Goal: Check status: Check status

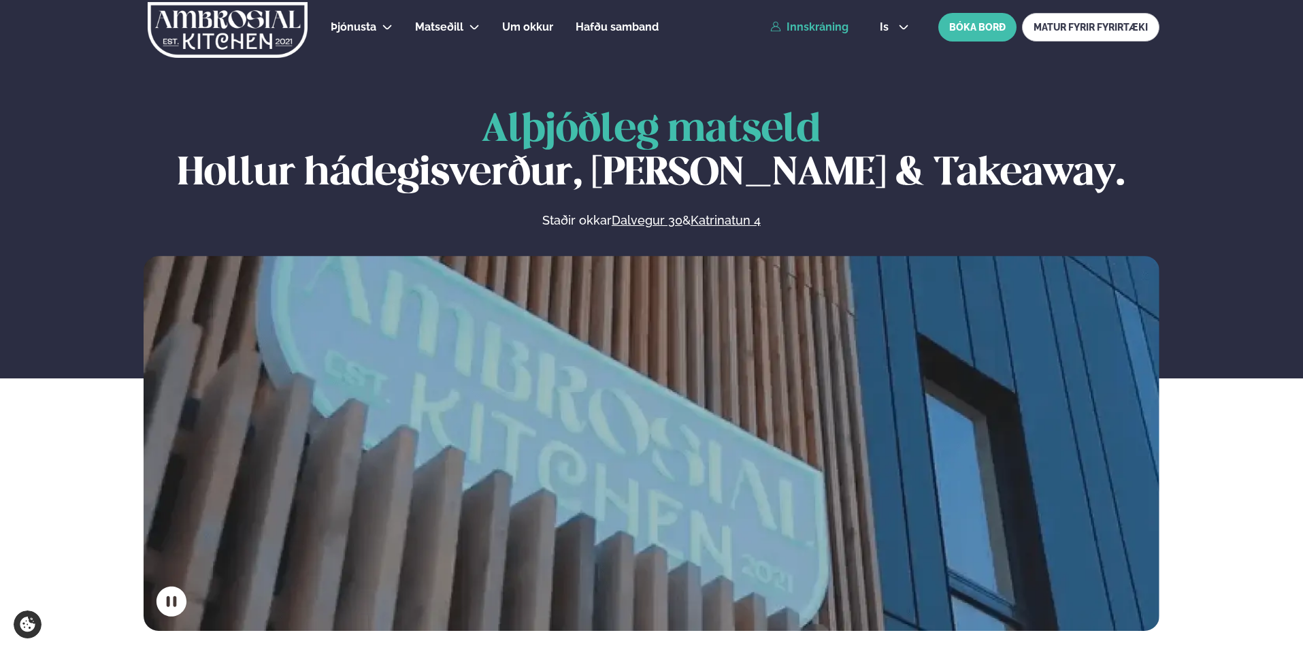
click at [823, 32] on link "Innskráning" at bounding box center [809, 27] width 78 height 12
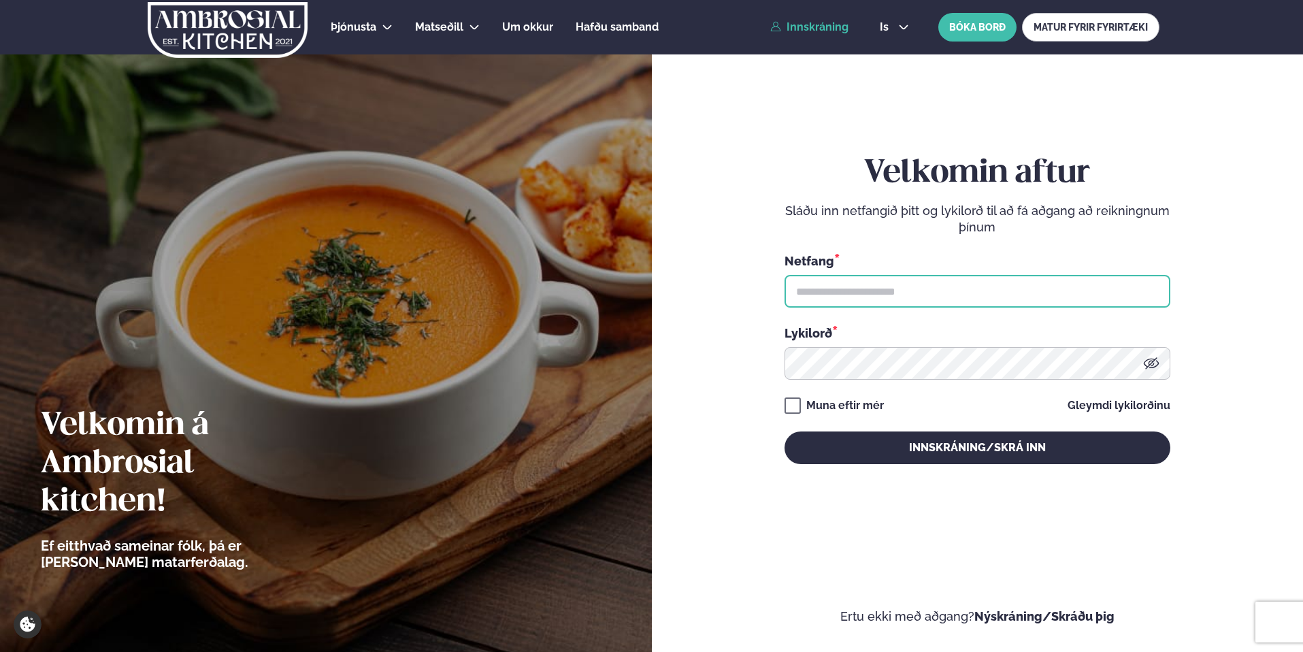
type input "**********"
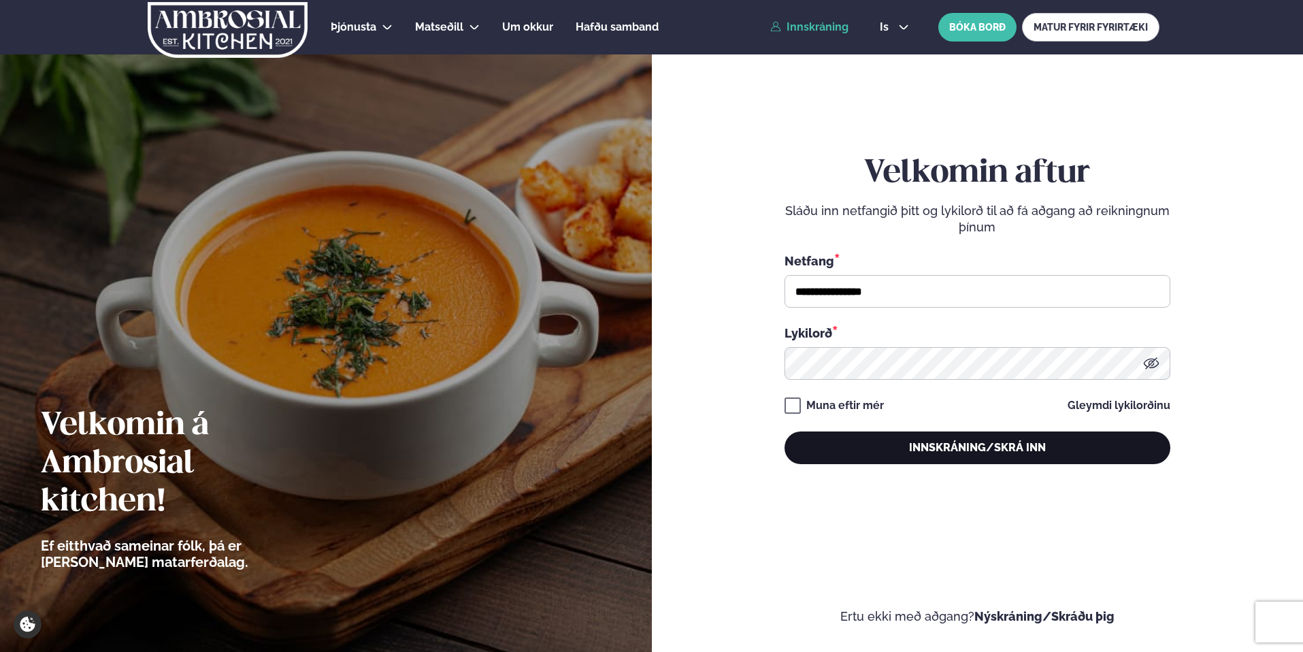
click at [909, 445] on button "Innskráning/Skrá inn" at bounding box center [978, 448] width 386 height 33
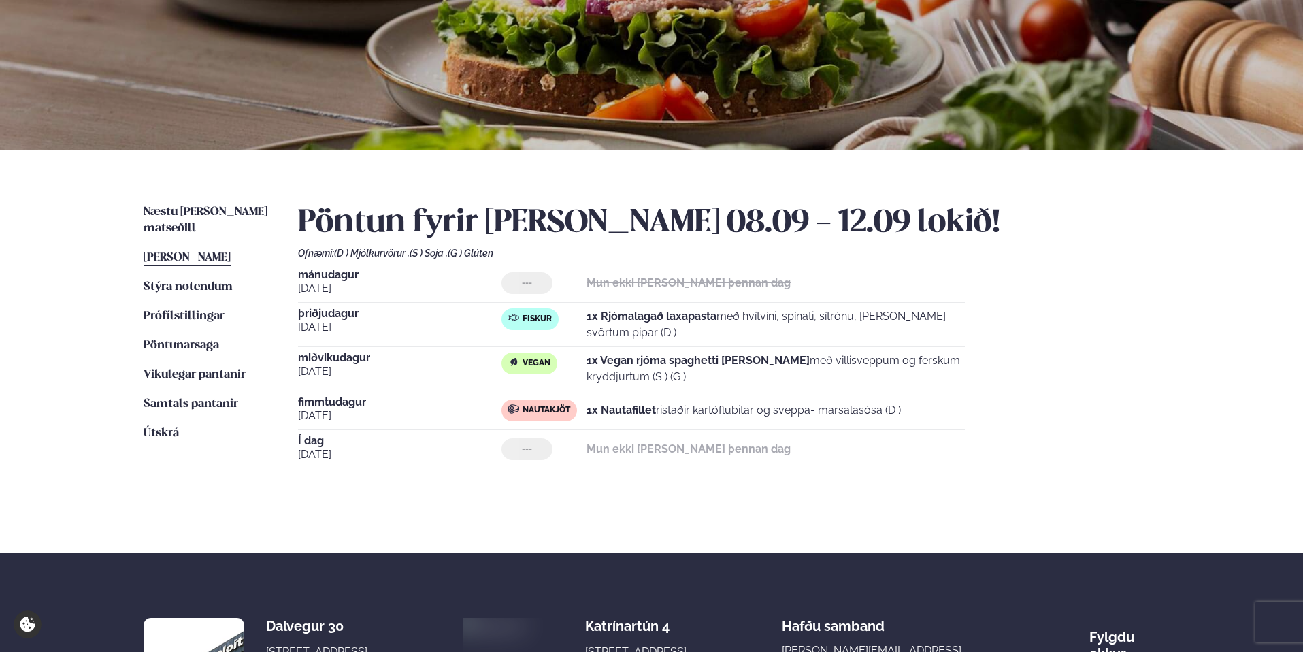
scroll to position [152, 0]
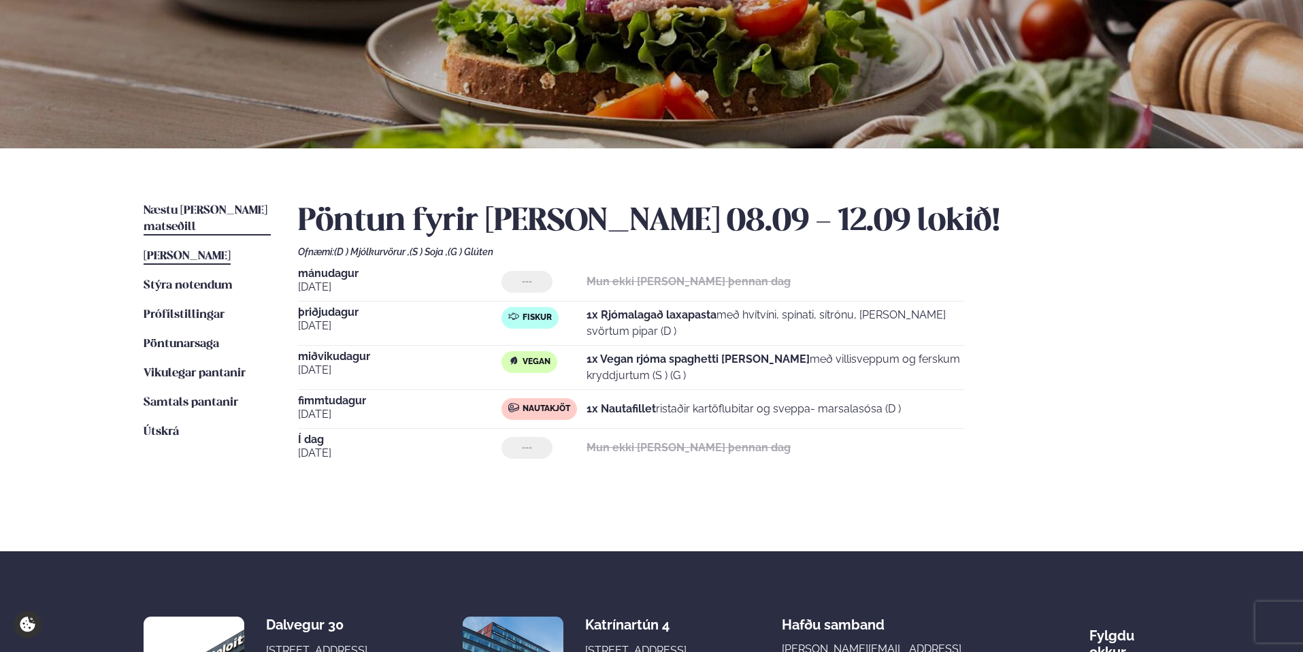
click at [199, 211] on span "Næstu [PERSON_NAME] matseðill" at bounding box center [206, 219] width 124 height 28
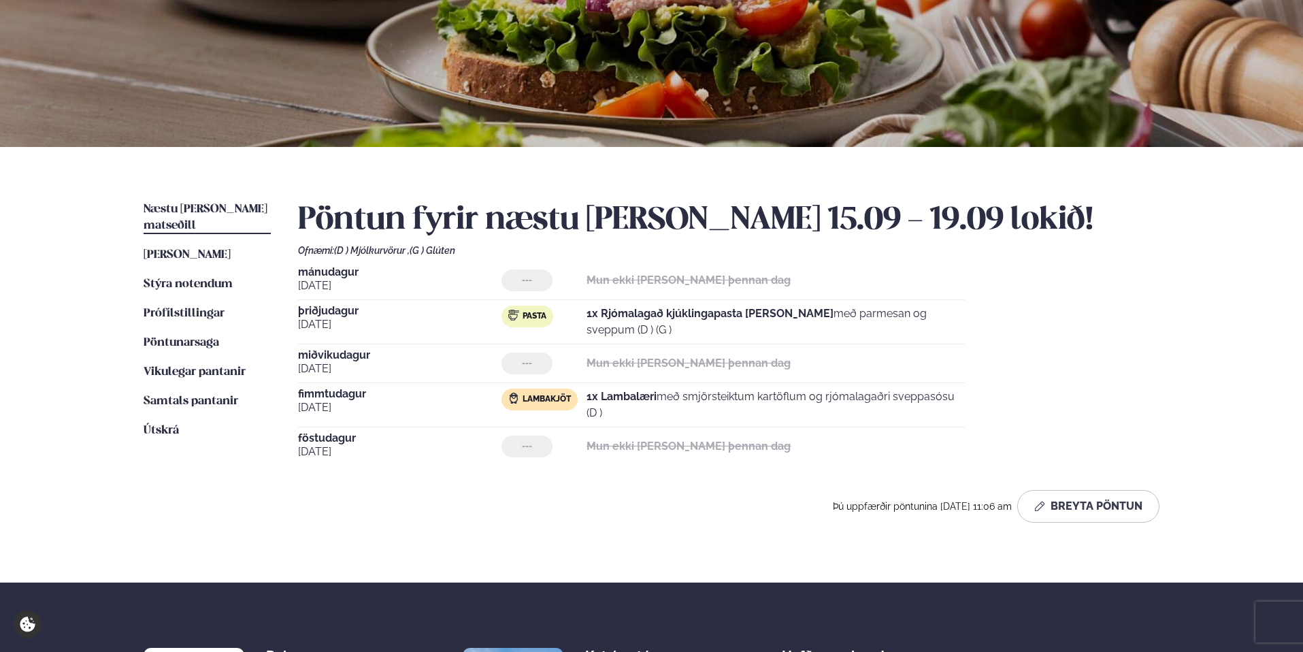
scroll to position [157, 0]
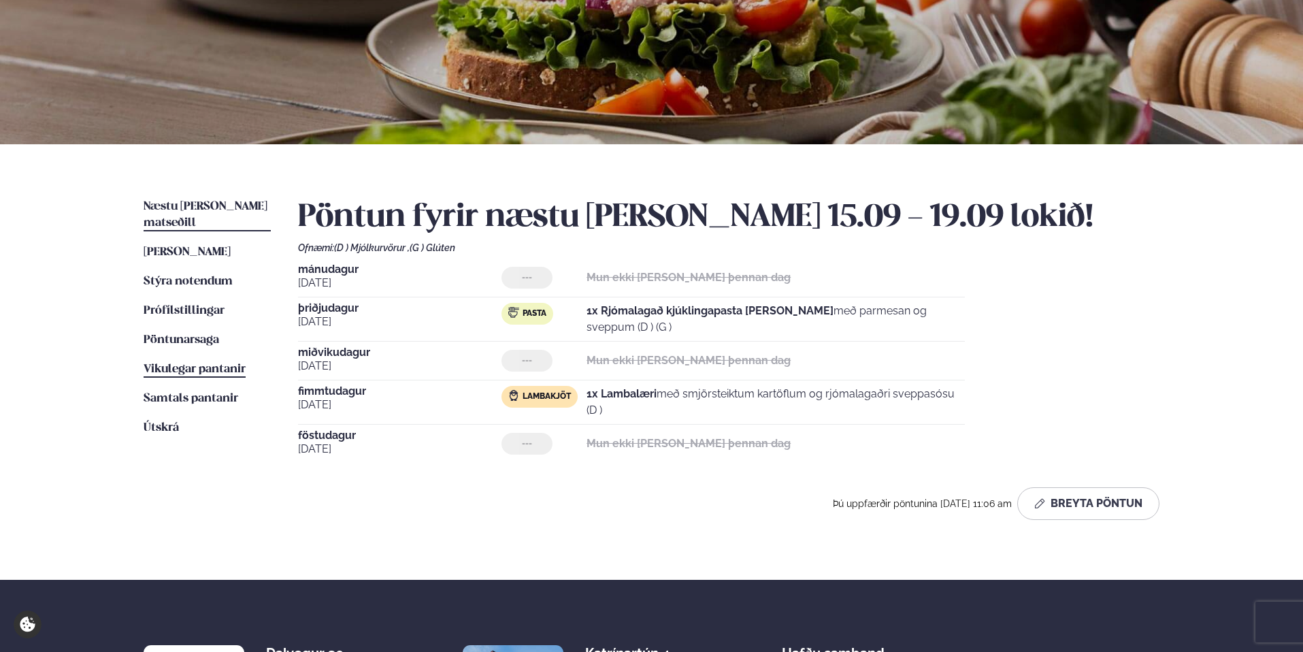
click at [187, 363] on span "Vikulegar pantanir" at bounding box center [195, 369] width 102 height 12
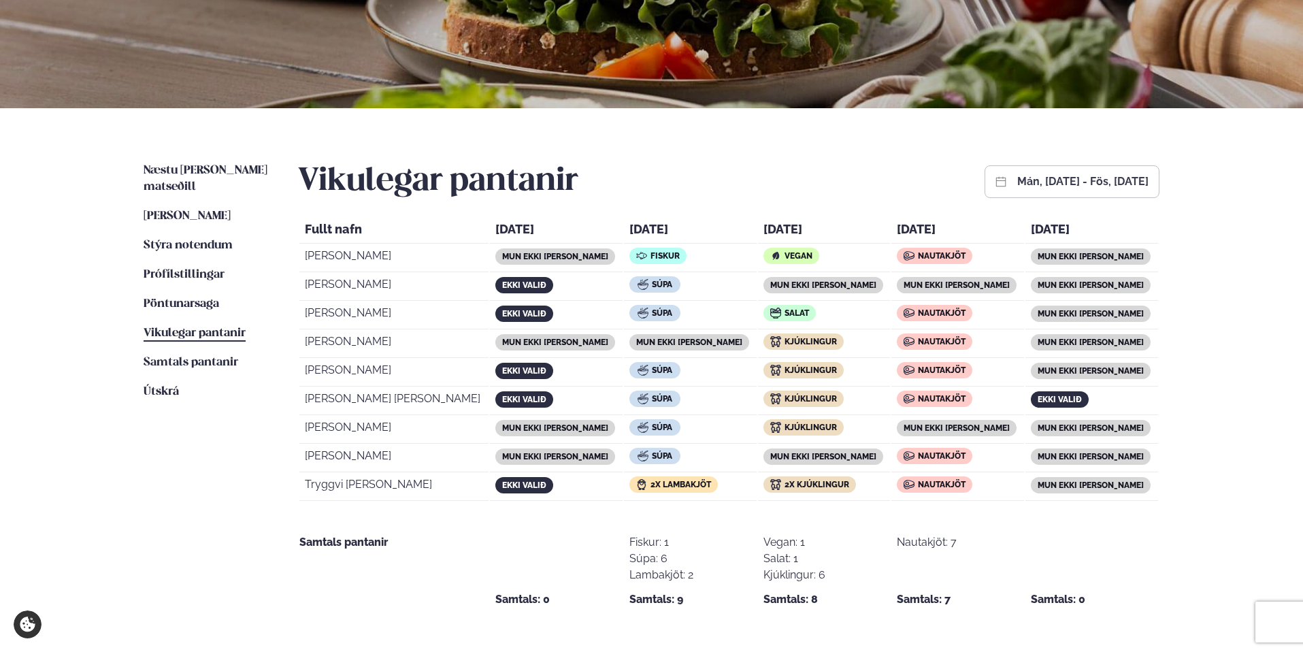
scroll to position [191, 0]
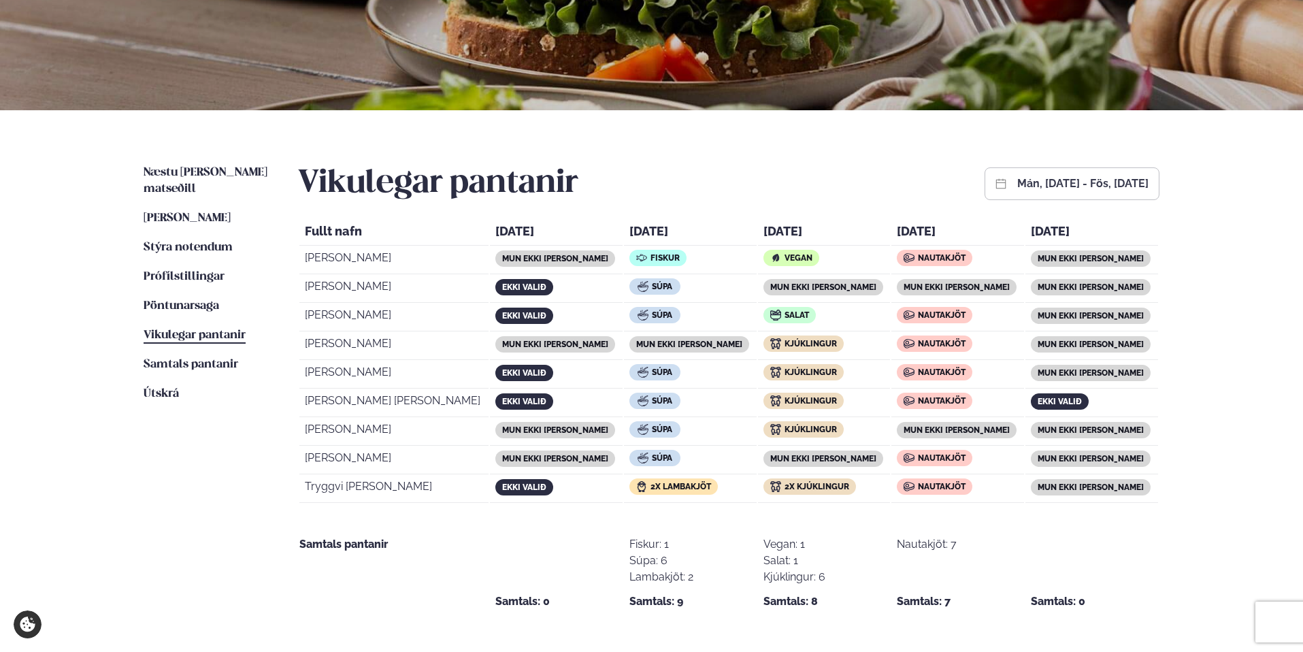
click at [1018, 187] on button "mán, [DATE] - fös, [DATE]" at bounding box center [1083, 183] width 131 height 11
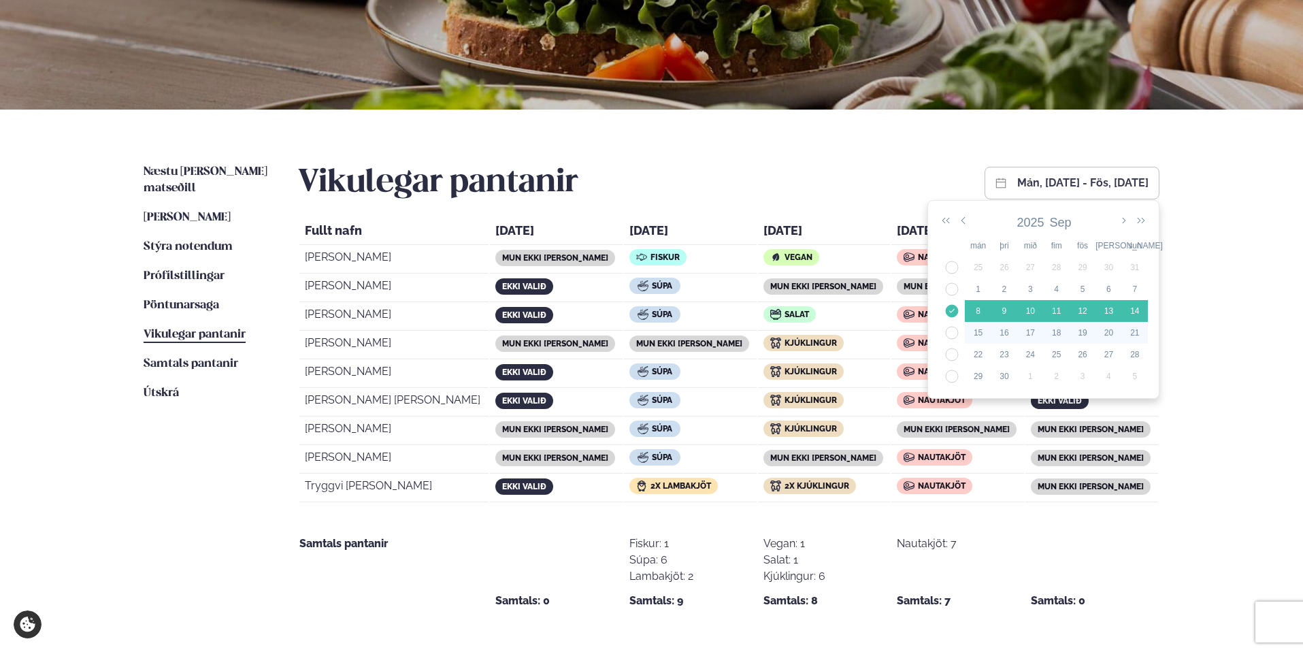
click at [949, 331] on td "38" at bounding box center [952, 333] width 26 height 22
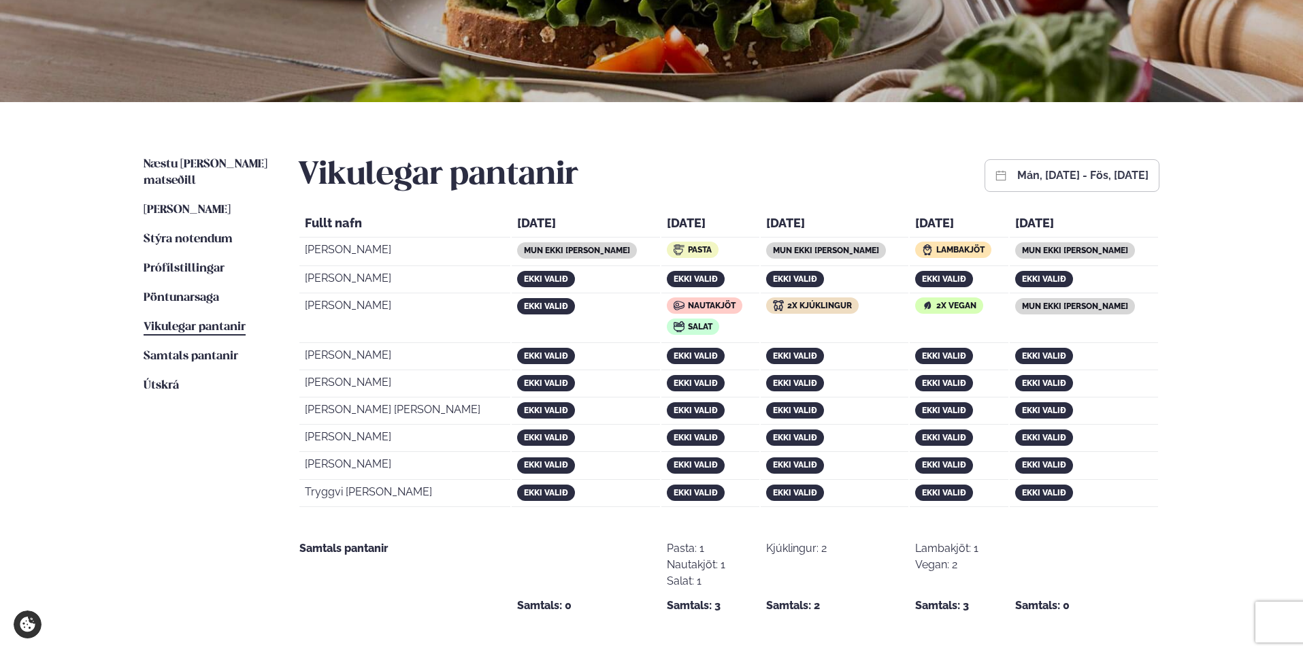
scroll to position [198, 0]
